Goal: Task Accomplishment & Management: Manage account settings

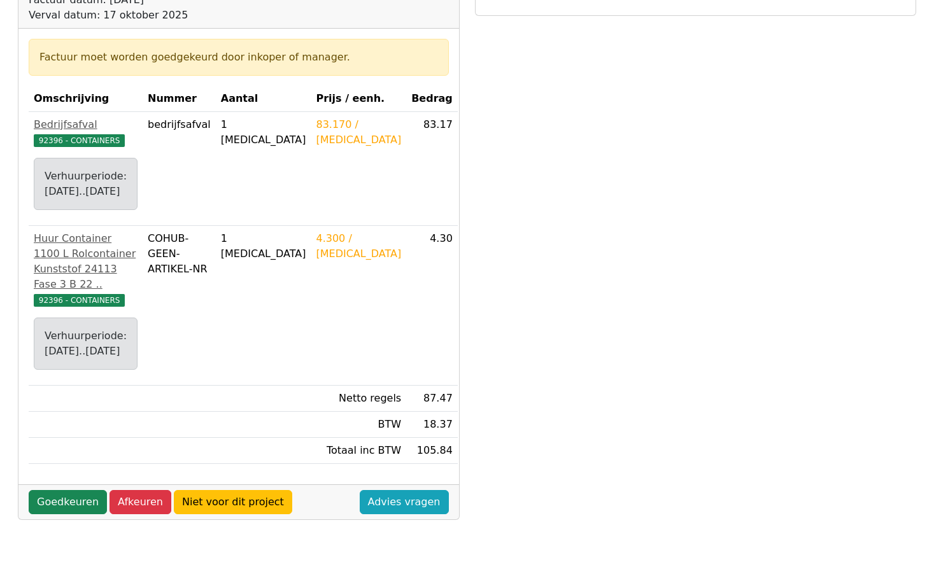
scroll to position [318, 0]
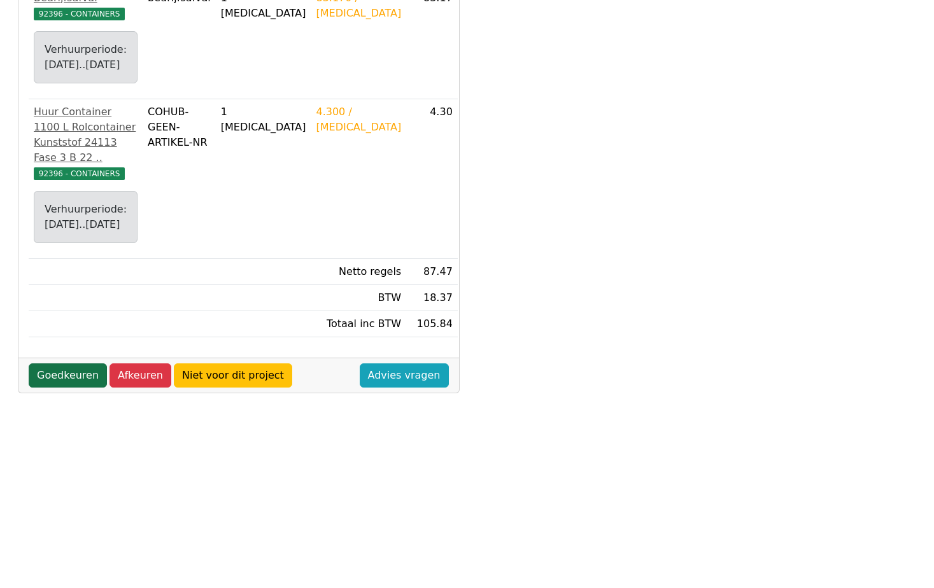
click at [60, 388] on link "Goedkeuren" at bounding box center [68, 376] width 78 height 24
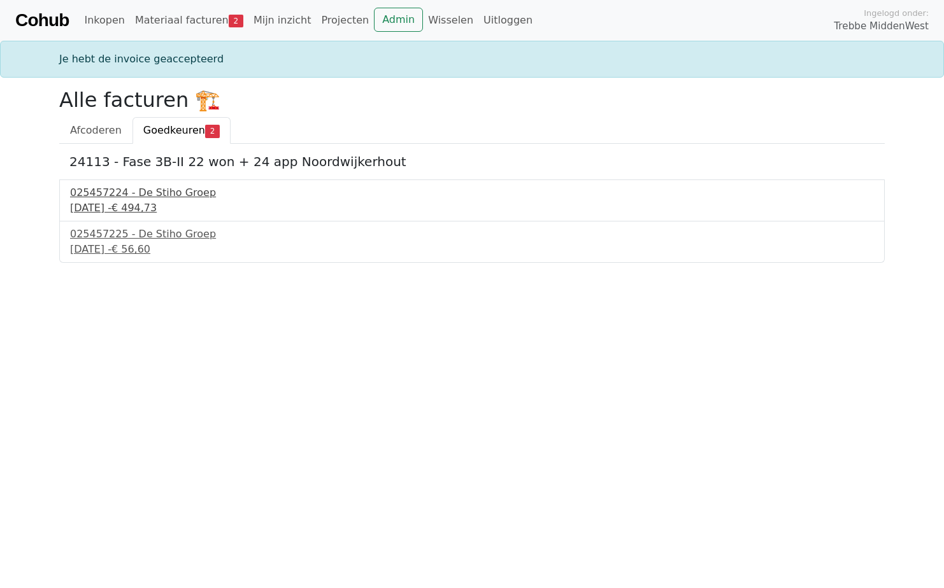
click at [122, 193] on div "025457224 - De Stiho Groep" at bounding box center [472, 192] width 804 height 15
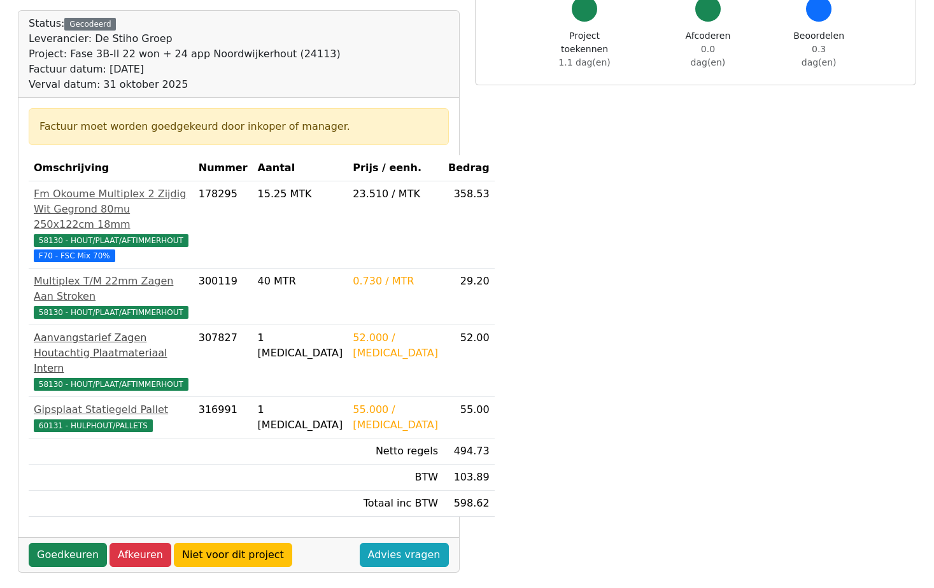
scroll to position [127, 0]
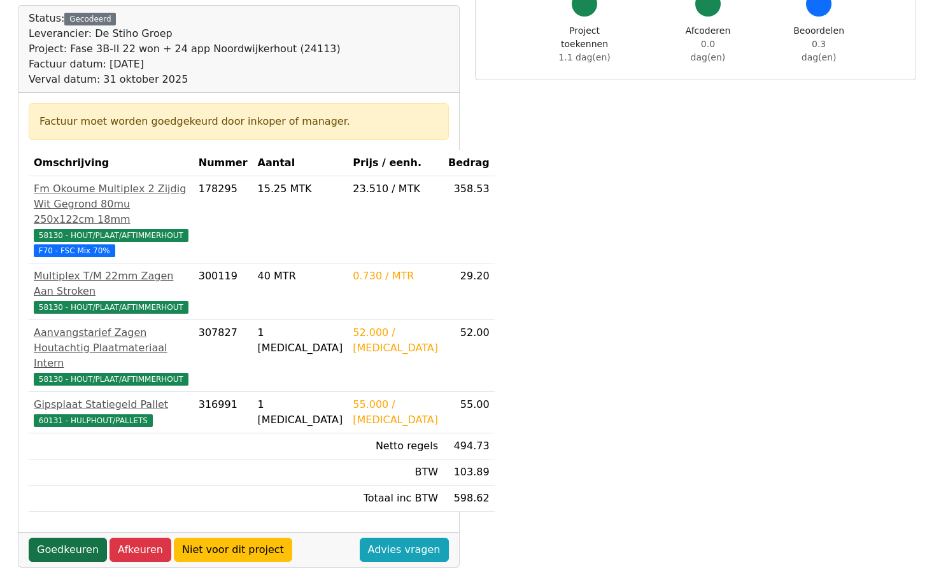
click at [52, 548] on link "Goedkeuren" at bounding box center [68, 550] width 78 height 24
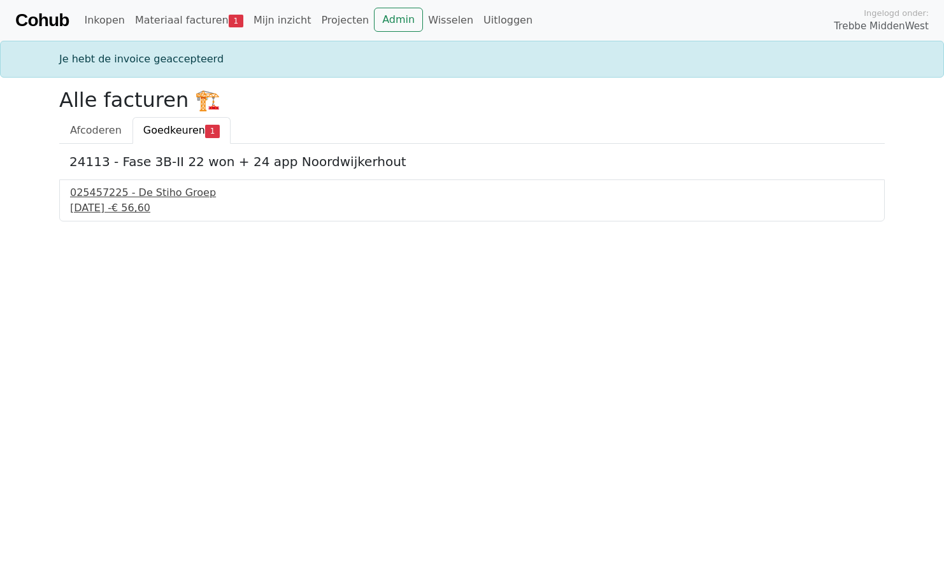
click at [132, 201] on div "17 september 2025 - € 56,60" at bounding box center [472, 208] width 804 height 15
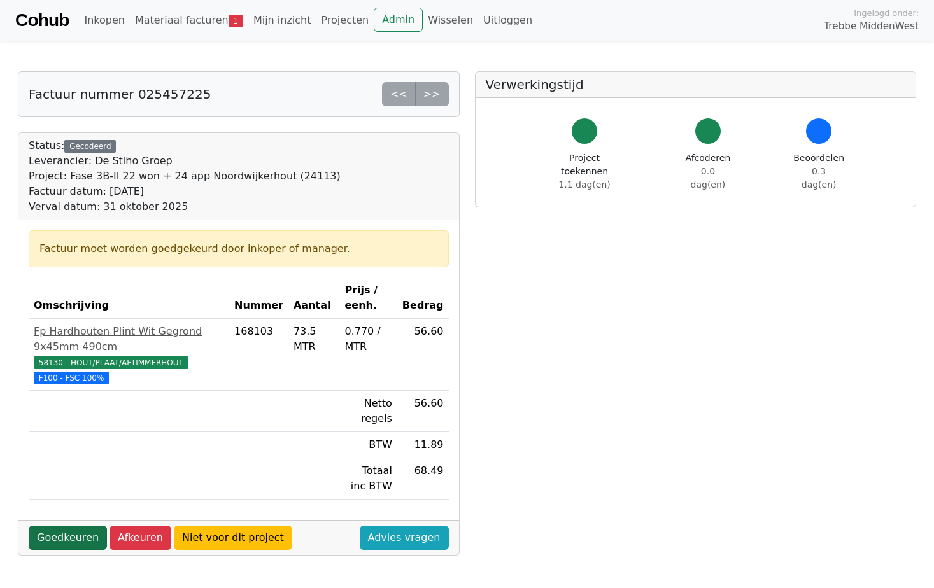
click at [49, 540] on link "Goedkeuren" at bounding box center [68, 538] width 78 height 24
